Goal: Task Accomplishment & Management: Manage account settings

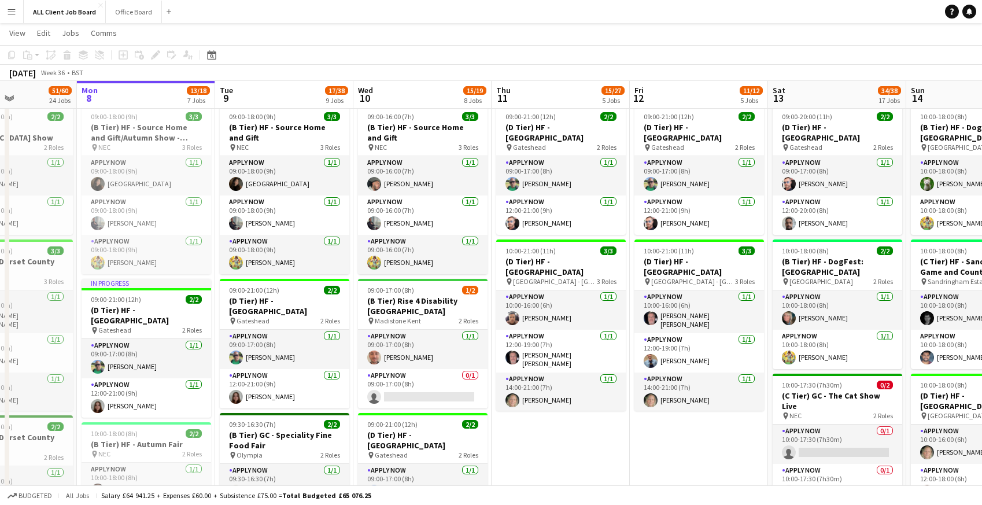
scroll to position [454, 0]
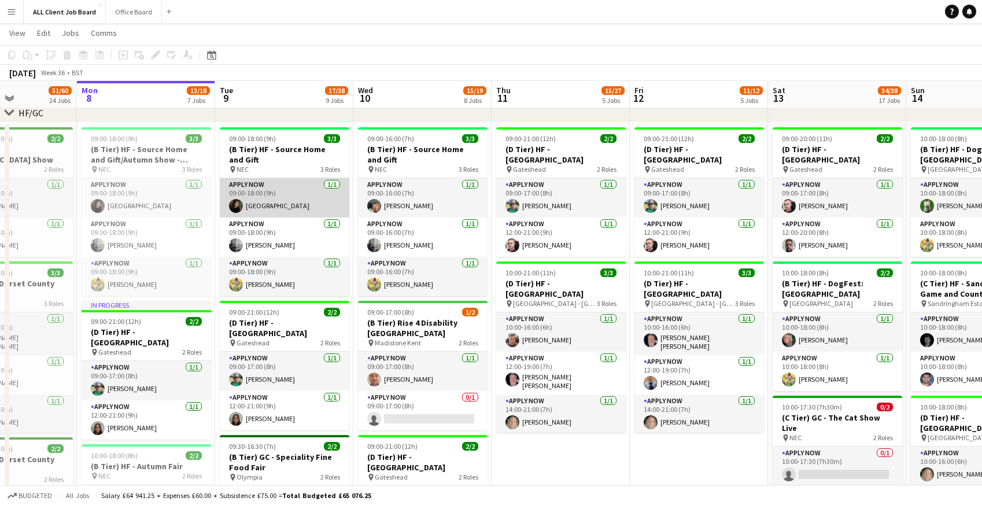
click at [292, 196] on app-card-role "APPLY NOW 1/1 09:00-18:00 (9h) sienna east" at bounding box center [285, 197] width 130 height 39
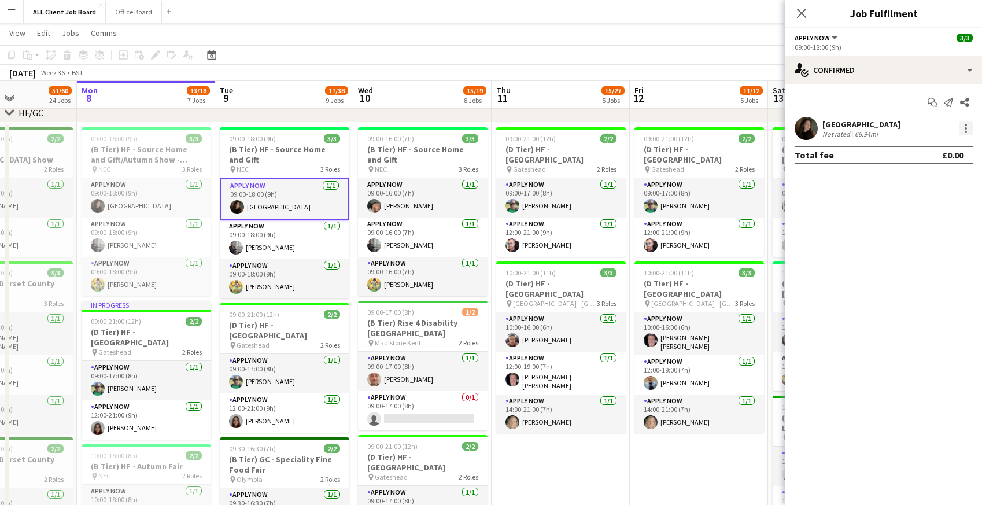
click at [967, 133] on div at bounding box center [966, 128] width 14 height 14
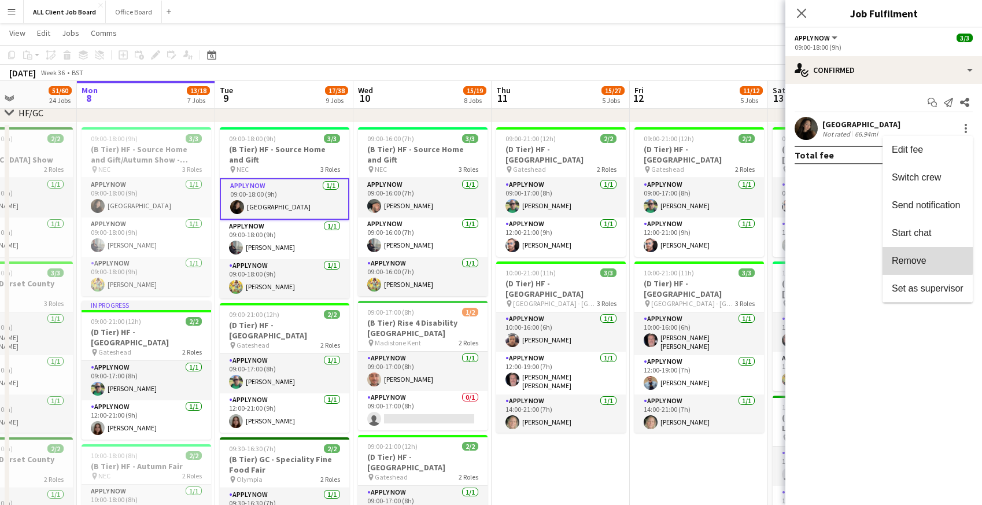
click at [916, 257] on span "Remove" at bounding box center [909, 261] width 35 height 10
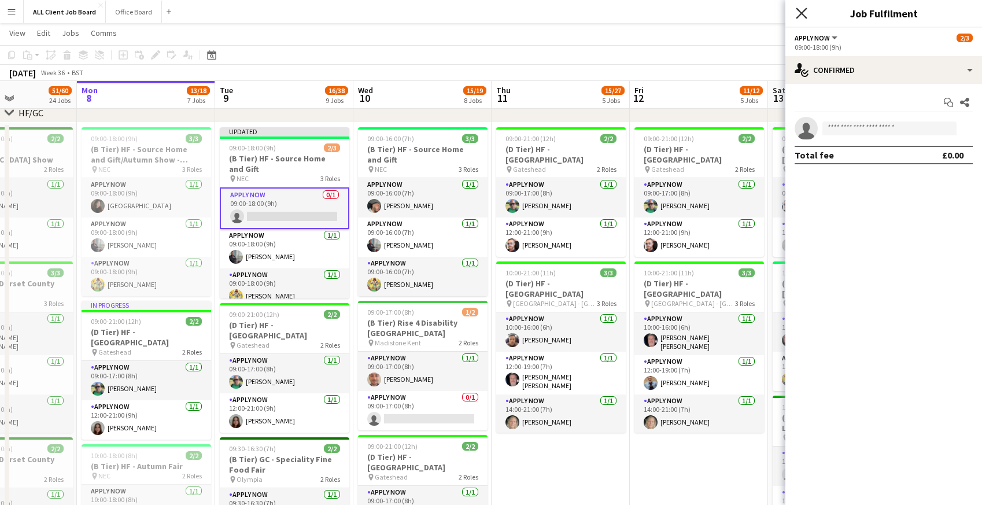
click at [798, 16] on icon at bounding box center [801, 13] width 11 height 11
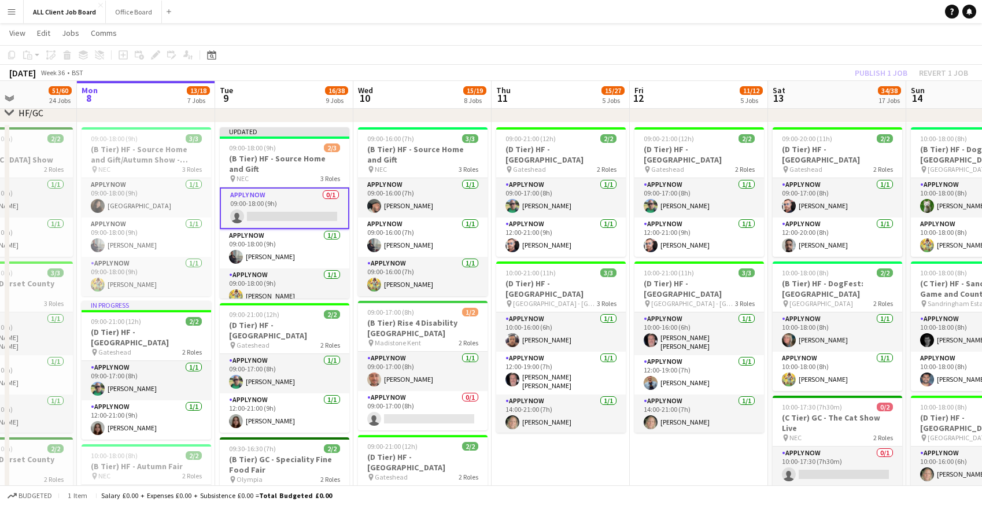
click at [786, 14] on app-navbar "Menu Boards Boards Boards All jobs Status Workforce Workforce My Workforce Recr…" at bounding box center [491, 11] width 982 height 23
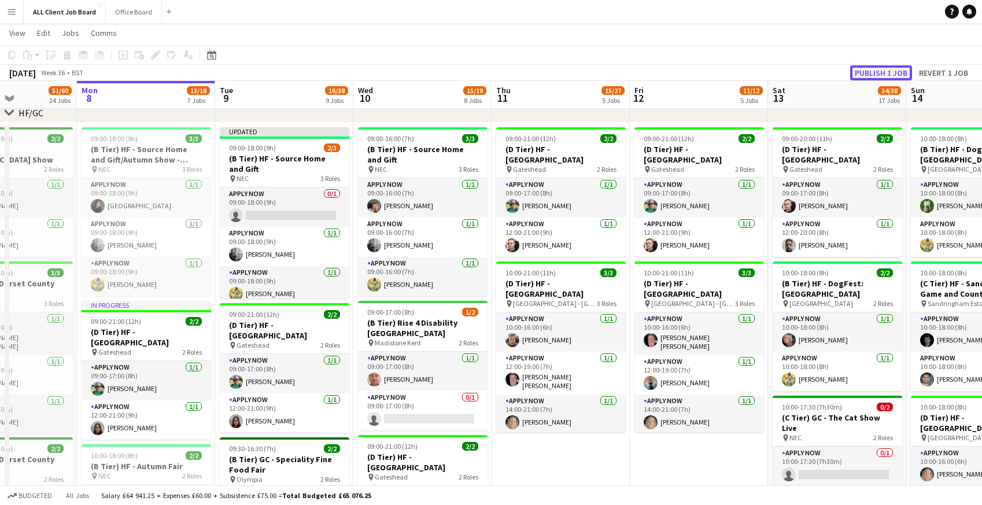
click at [879, 72] on button "Publish 1 job" at bounding box center [881, 72] width 62 height 15
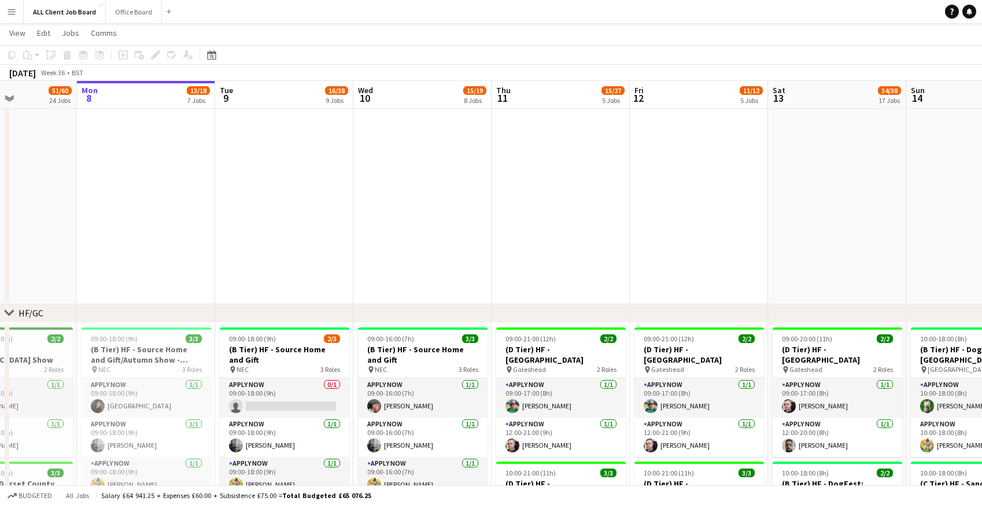
scroll to position [253, 0]
